Goal: Task Accomplishment & Management: Use online tool/utility

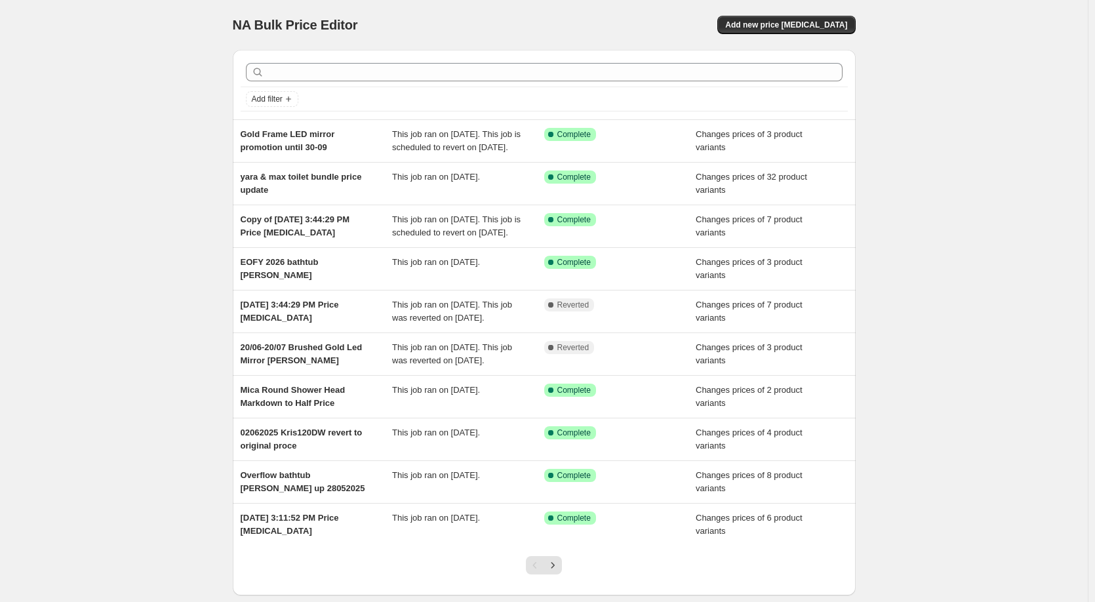
click at [162, 222] on div "NA Bulk Price Editor. This page is ready NA Bulk Price Editor Add new price [ME…" at bounding box center [543, 337] width 1087 height 675
click at [769, 30] on button "Add new price [MEDICAL_DATA]" at bounding box center [786, 25] width 138 height 18
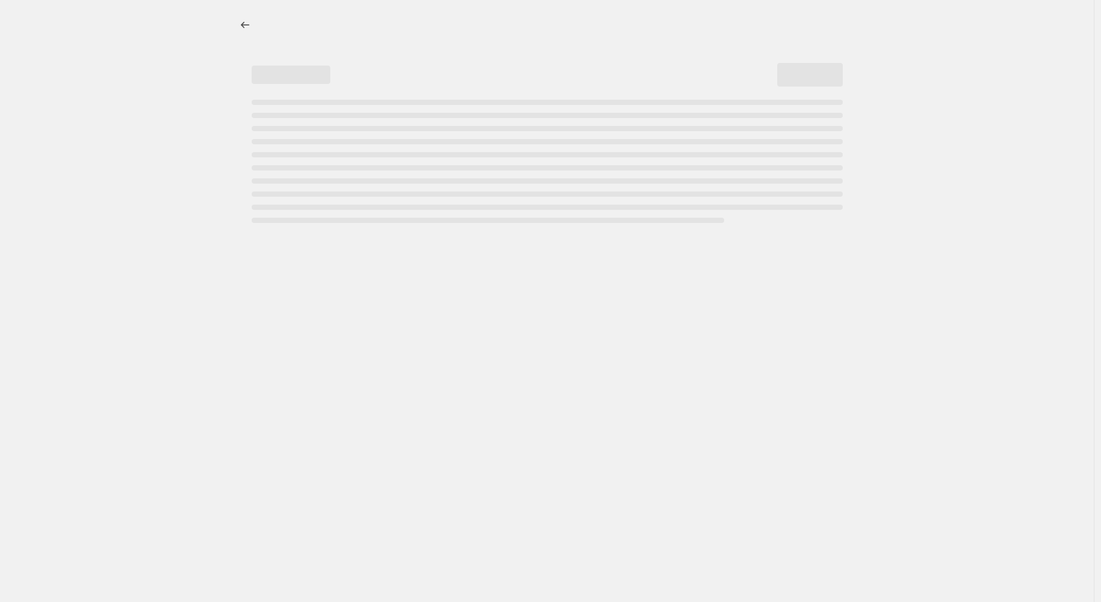
select select "percentage"
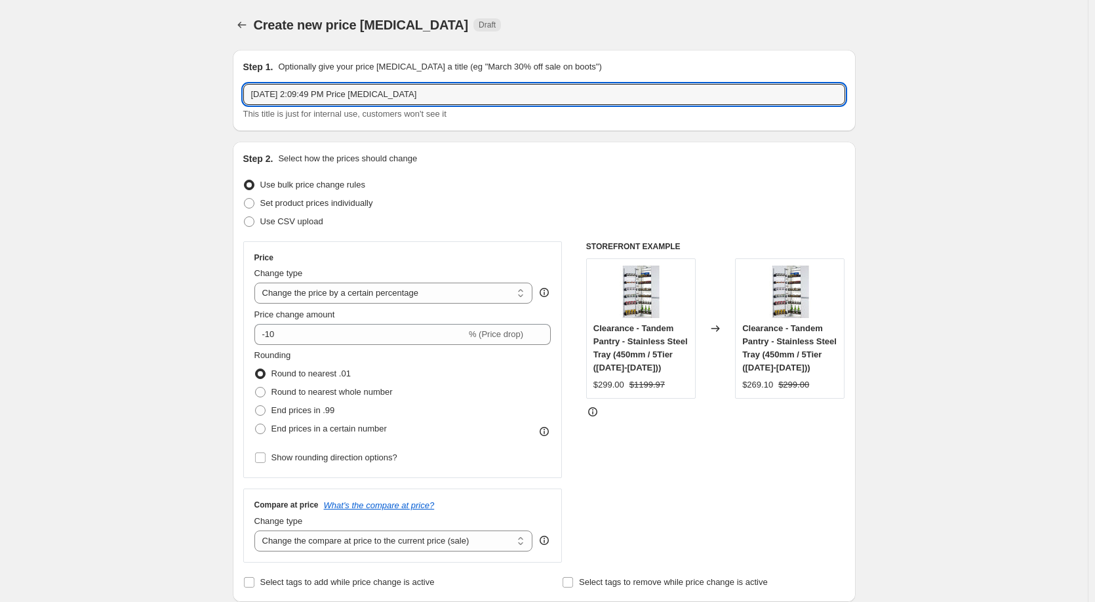
drag, startPoint x: 442, startPoint y: 94, endPoint x: 189, endPoint y: 84, distance: 253.2
type input "B"
type input "Bella Vista Bath Screen Price Update 15_08_2025"
click at [285, 208] on span "Set product prices individually" at bounding box center [316, 203] width 113 height 10
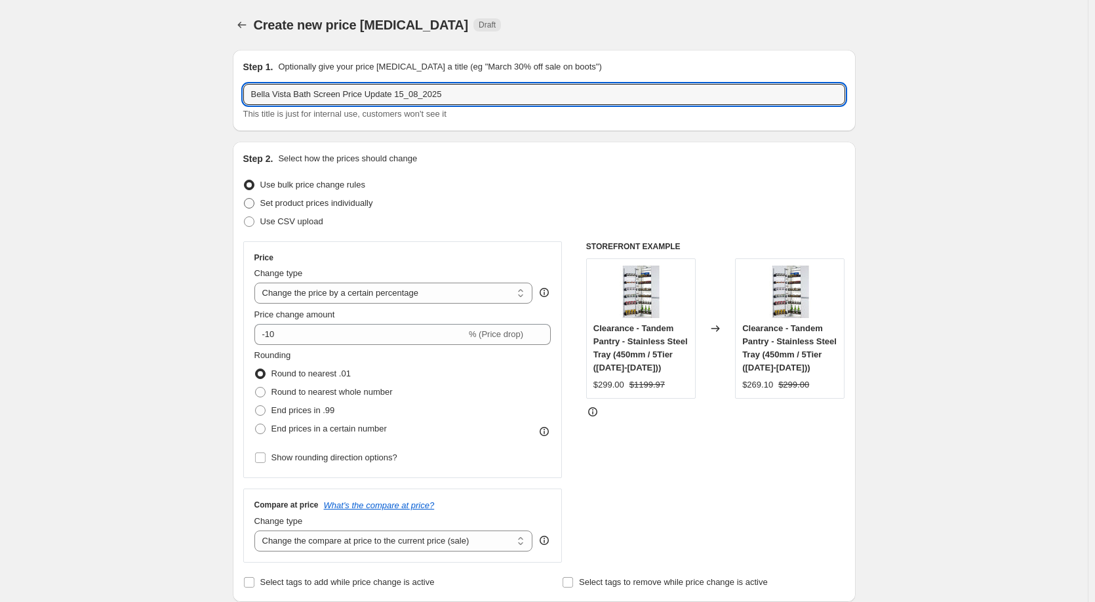
click at [244, 199] on input "Set product prices individually" at bounding box center [244, 198] width 1 height 1
radio input "true"
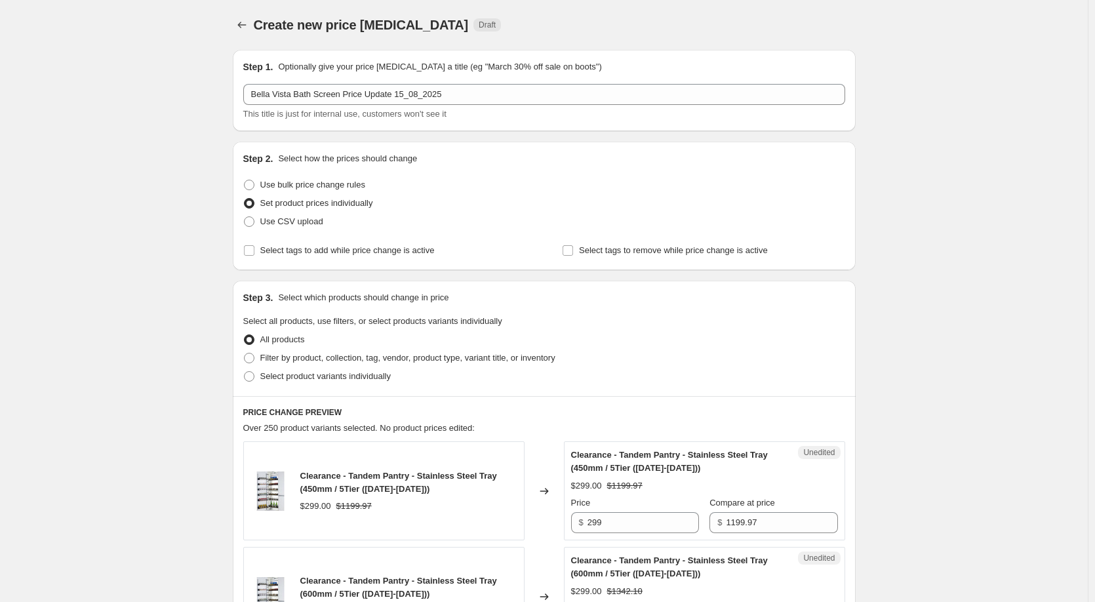
scroll to position [197, 0]
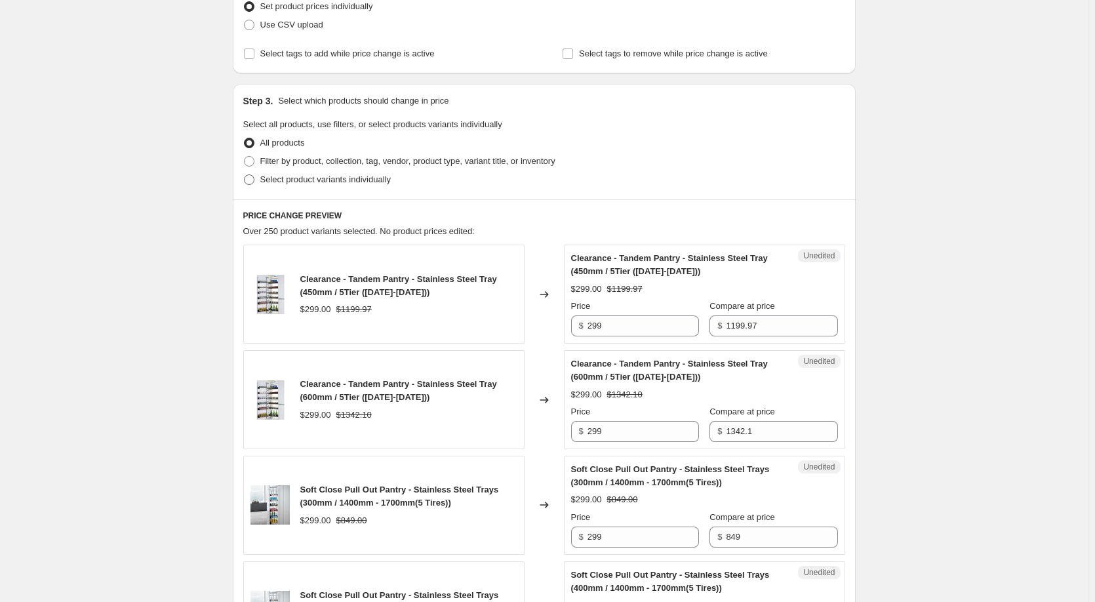
click at [299, 182] on span "Select product variants individually" at bounding box center [325, 179] width 130 height 10
click at [244, 175] on input "Select product variants individually" at bounding box center [244, 174] width 1 height 1
radio input "true"
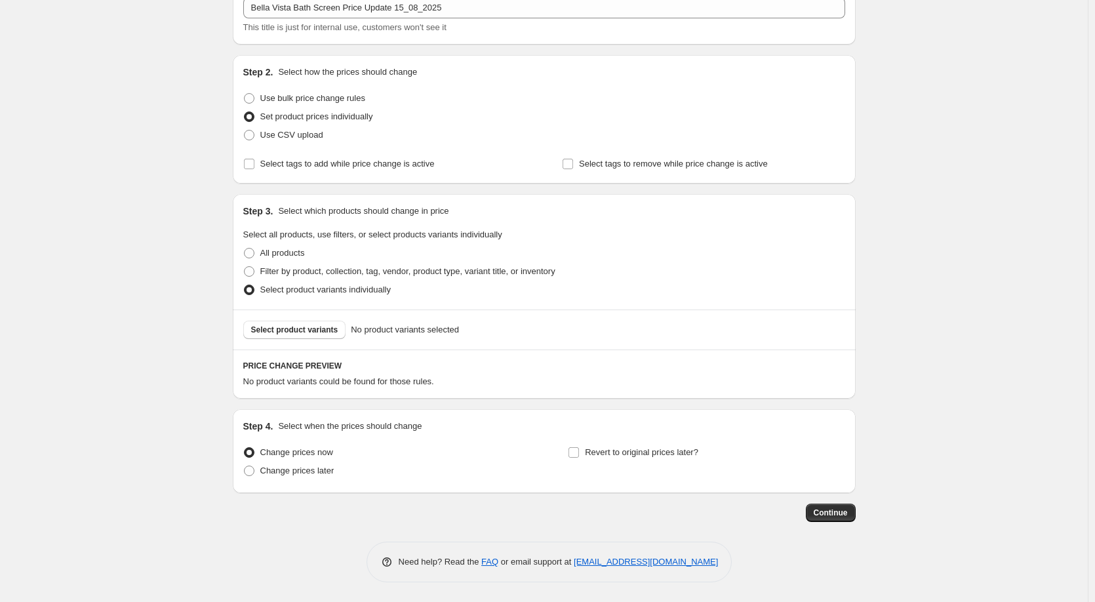
scroll to position [87, 0]
click at [294, 330] on span "Select product variants" at bounding box center [294, 329] width 87 height 10
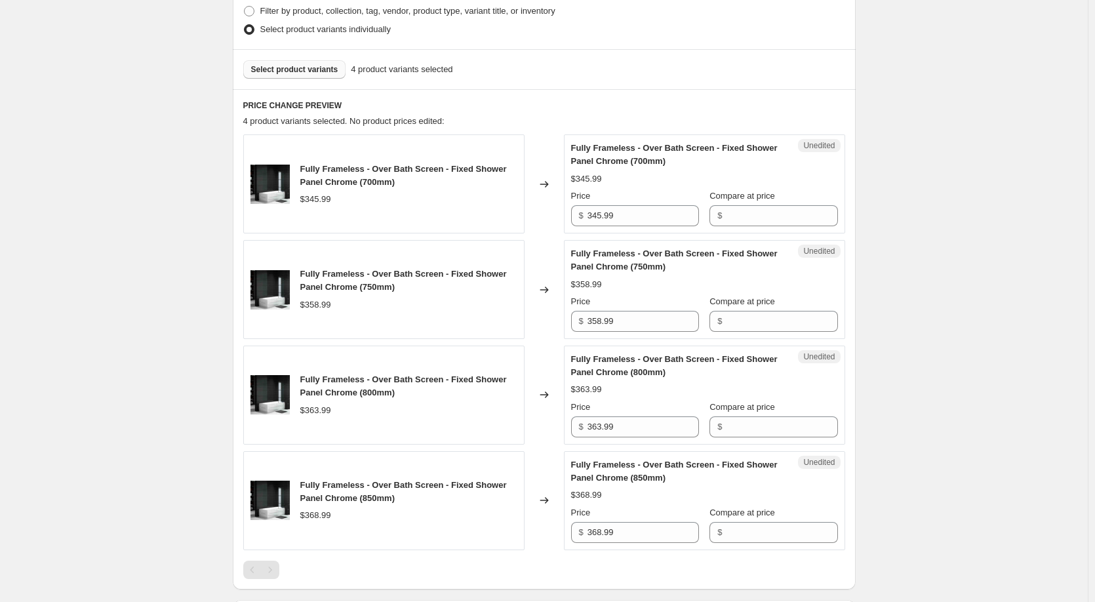
scroll to position [349, 0]
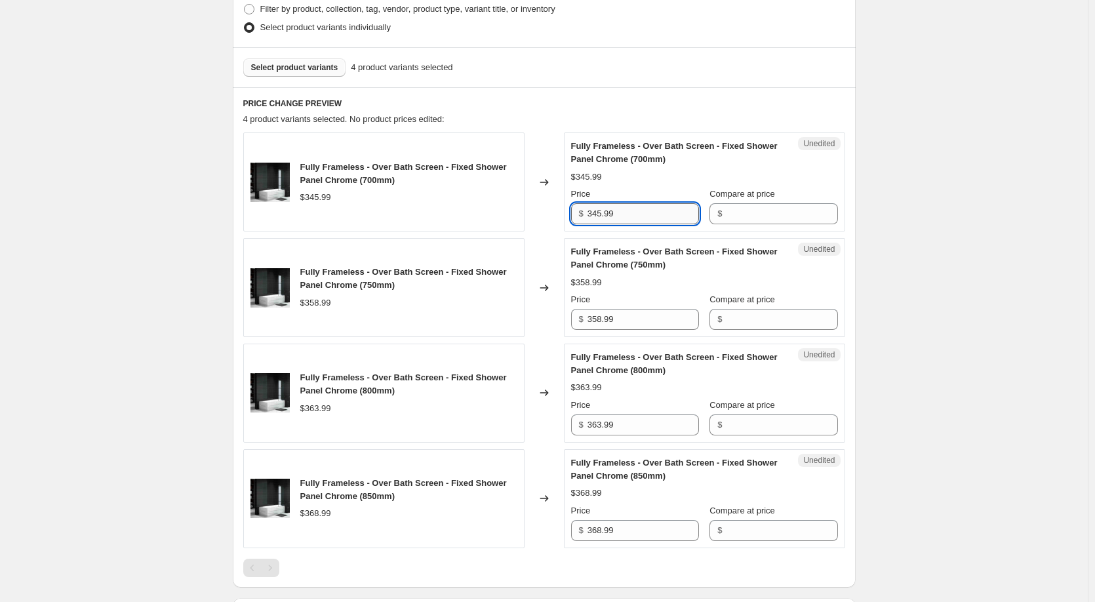
click at [688, 216] on input "345.99" at bounding box center [642, 213] width 111 height 21
type input "379"
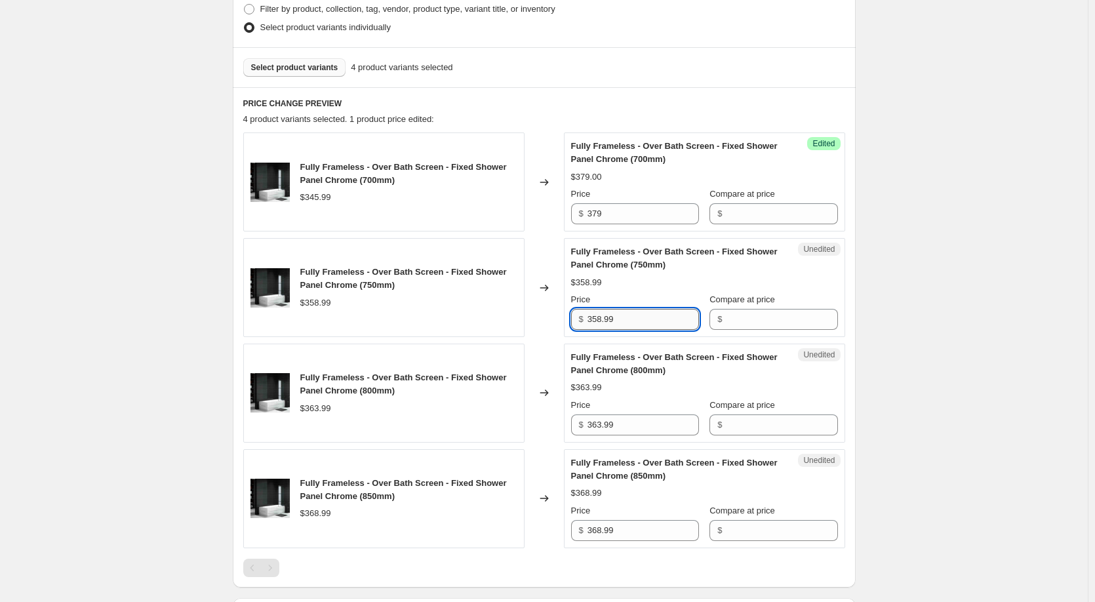
click at [625, 322] on input "358.99" at bounding box center [642, 319] width 111 height 21
type input "394"
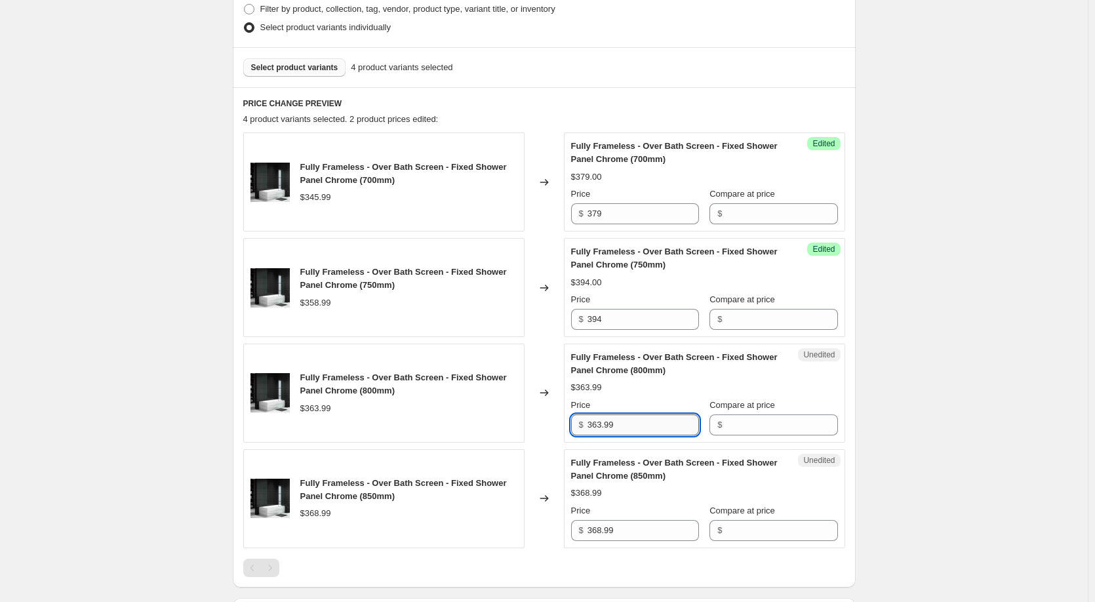
click at [628, 419] on input "363.99" at bounding box center [642, 424] width 111 height 21
click at [646, 427] on input "363.99" at bounding box center [642, 424] width 111 height 21
type input "401"
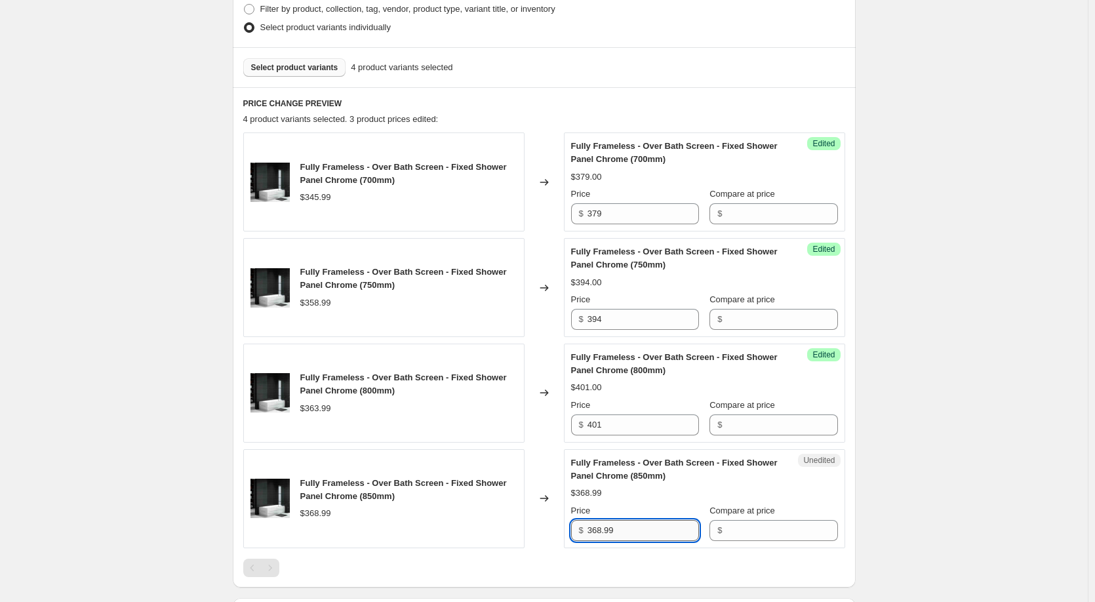
click at [617, 526] on input "368.99" at bounding box center [642, 530] width 111 height 21
type input "408"
click at [910, 127] on div "Create new price [MEDICAL_DATA]. This page is ready Create new price [MEDICAL_D…" at bounding box center [543, 220] width 1087 height 1139
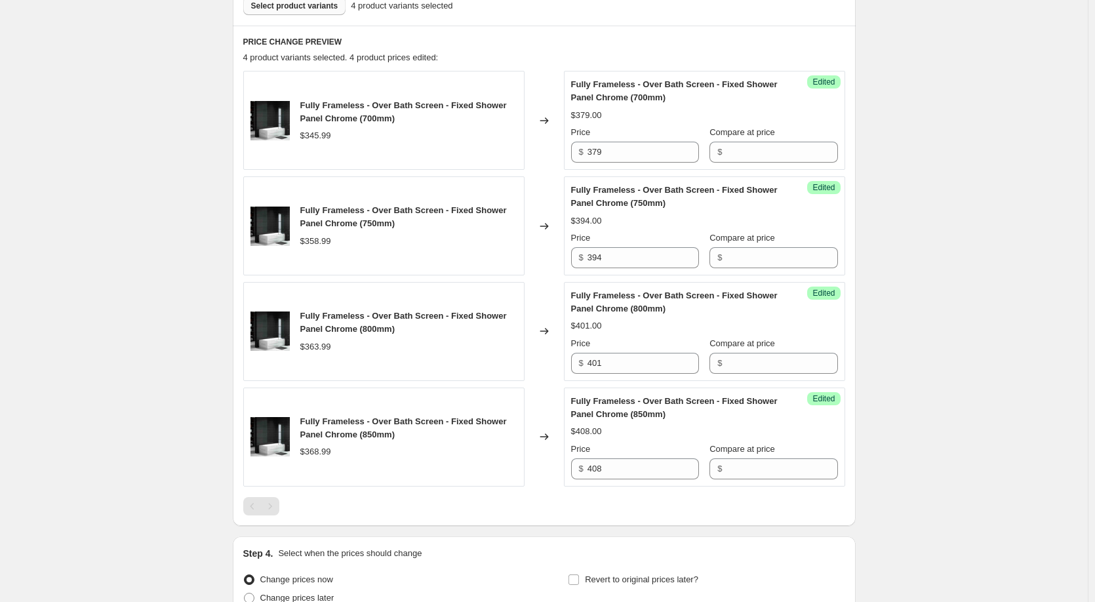
scroll to position [537, 0]
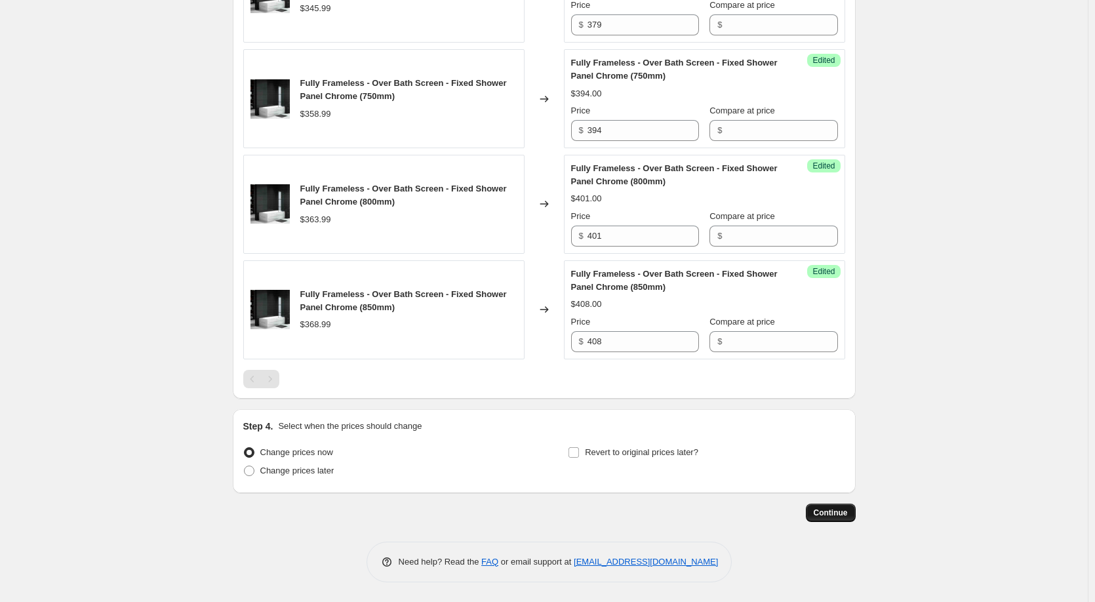
click at [833, 514] on span "Continue" at bounding box center [830, 512] width 34 height 10
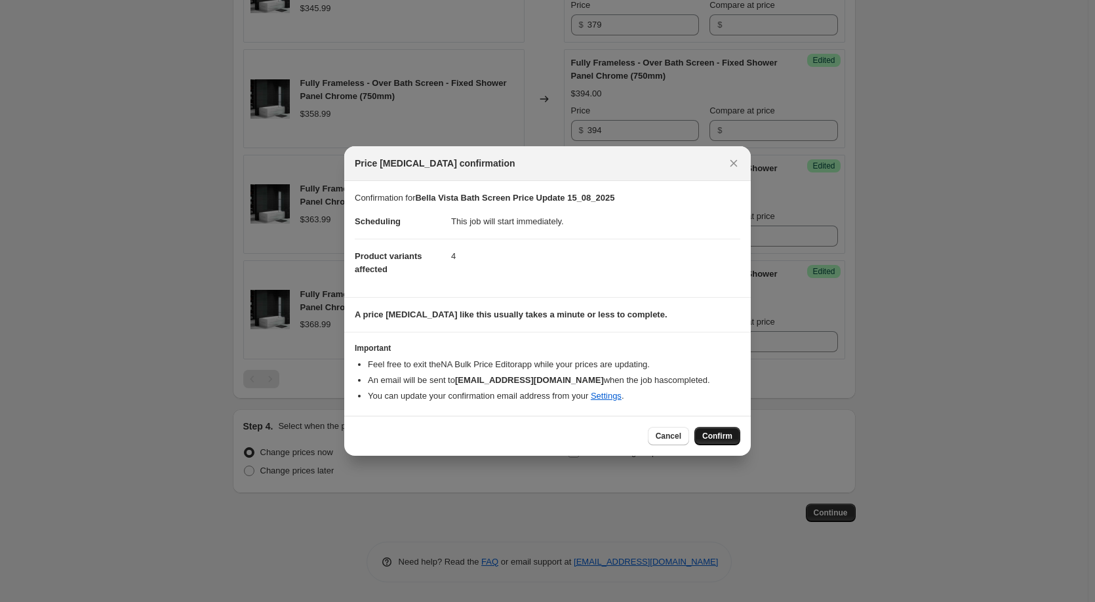
click at [721, 432] on span "Confirm" at bounding box center [717, 436] width 30 height 10
